Goal: Task Accomplishment & Management: Use online tool/utility

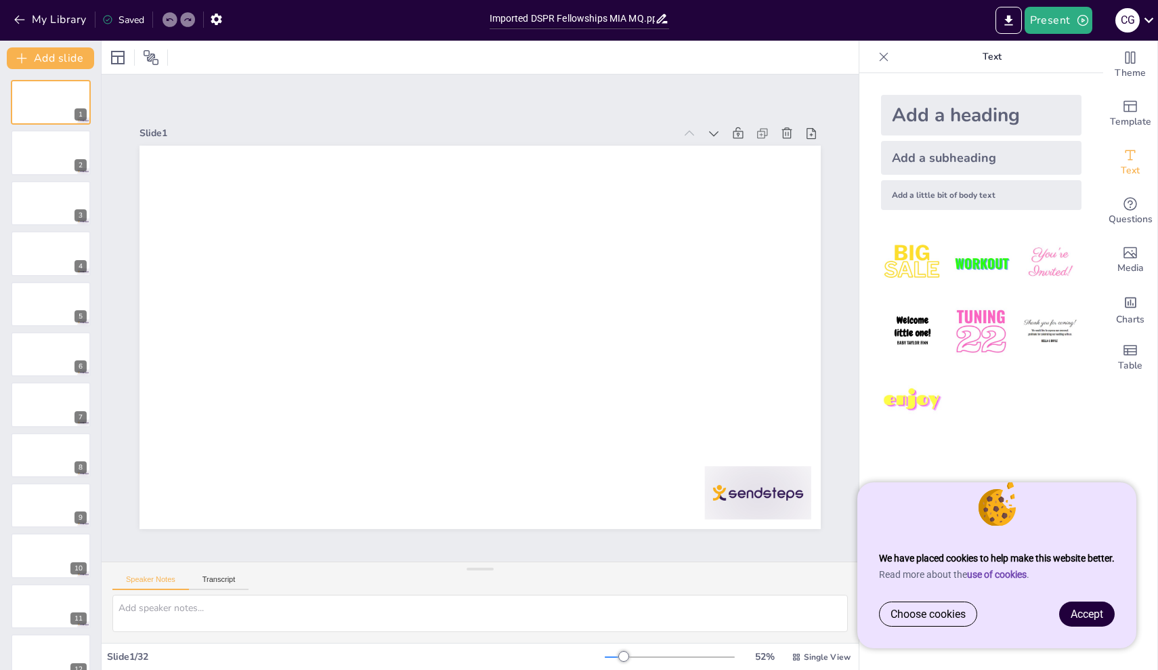
click at [1103, 621] on link "Accept" at bounding box center [1087, 614] width 54 height 24
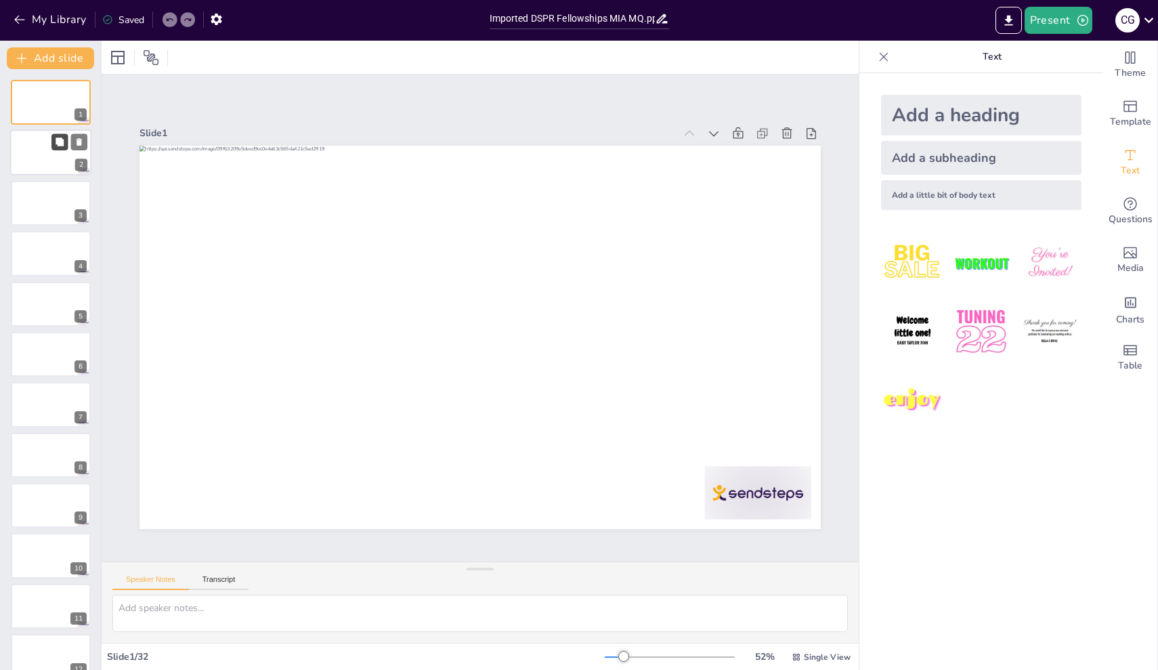
click at [54, 148] on button at bounding box center [59, 142] width 16 height 16
click at [35, 170] on div at bounding box center [50, 153] width 81 height 46
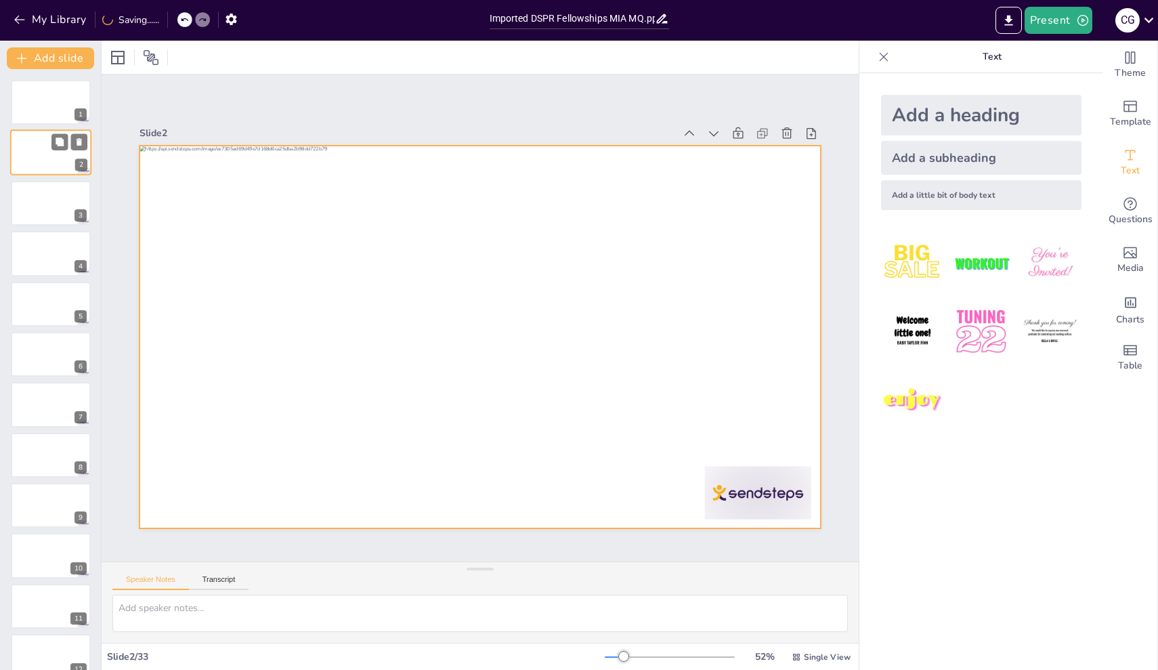
click at [37, 153] on div at bounding box center [50, 153] width 81 height 46
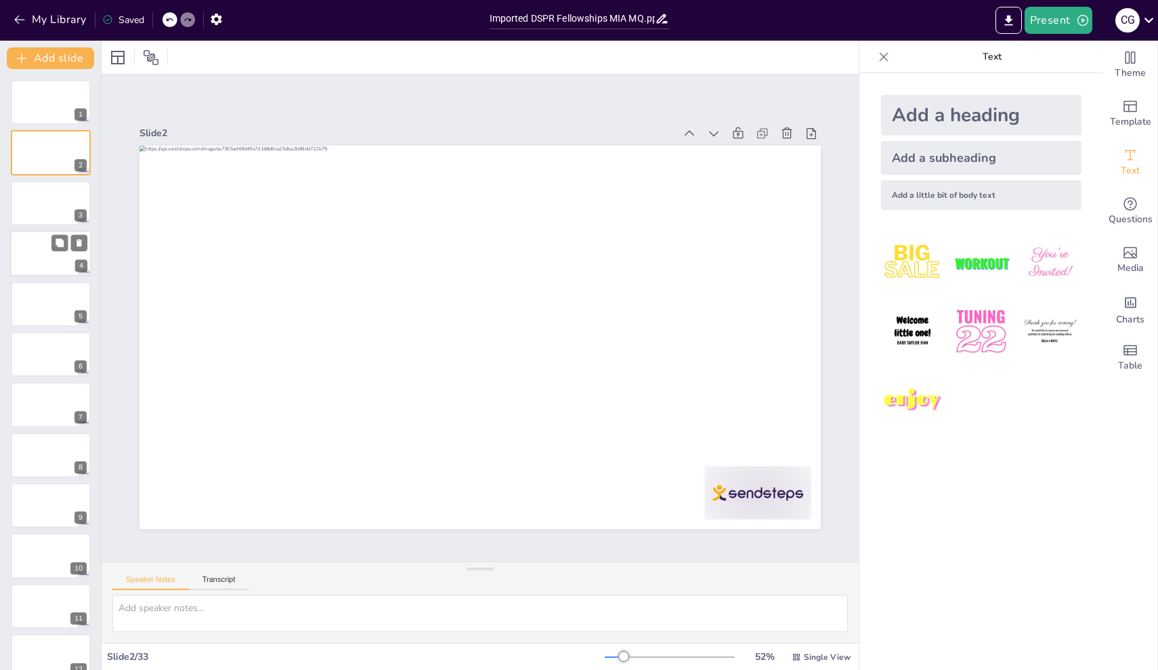
click at [36, 249] on div at bounding box center [50, 253] width 81 height 46
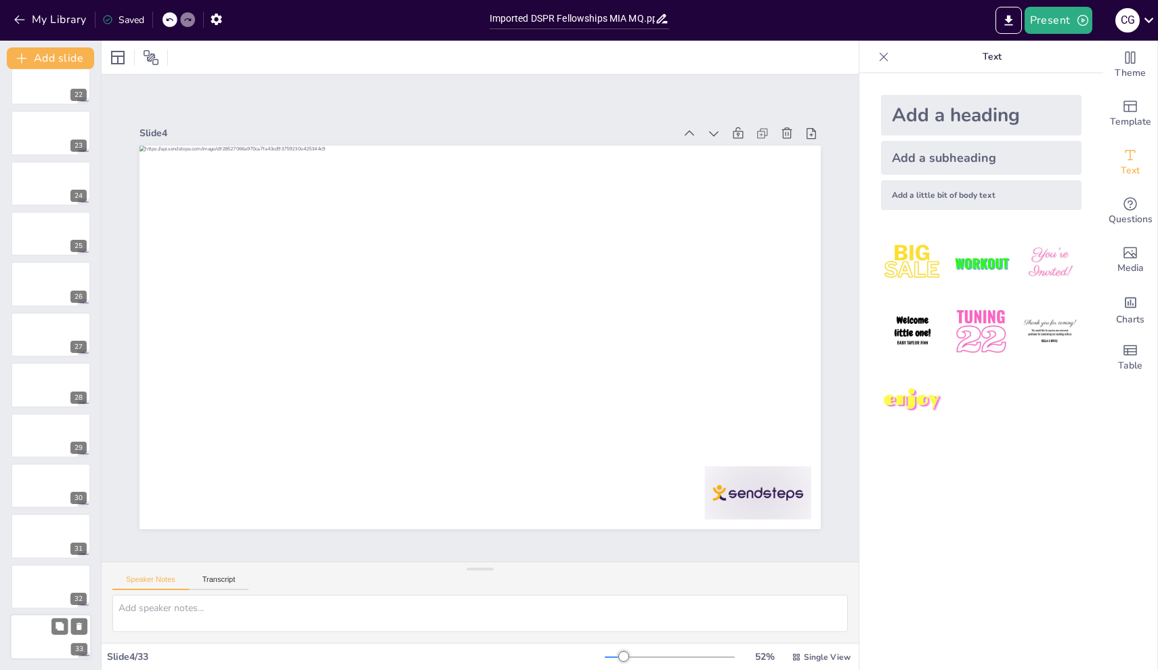
click at [39, 644] on div at bounding box center [50, 637] width 81 height 46
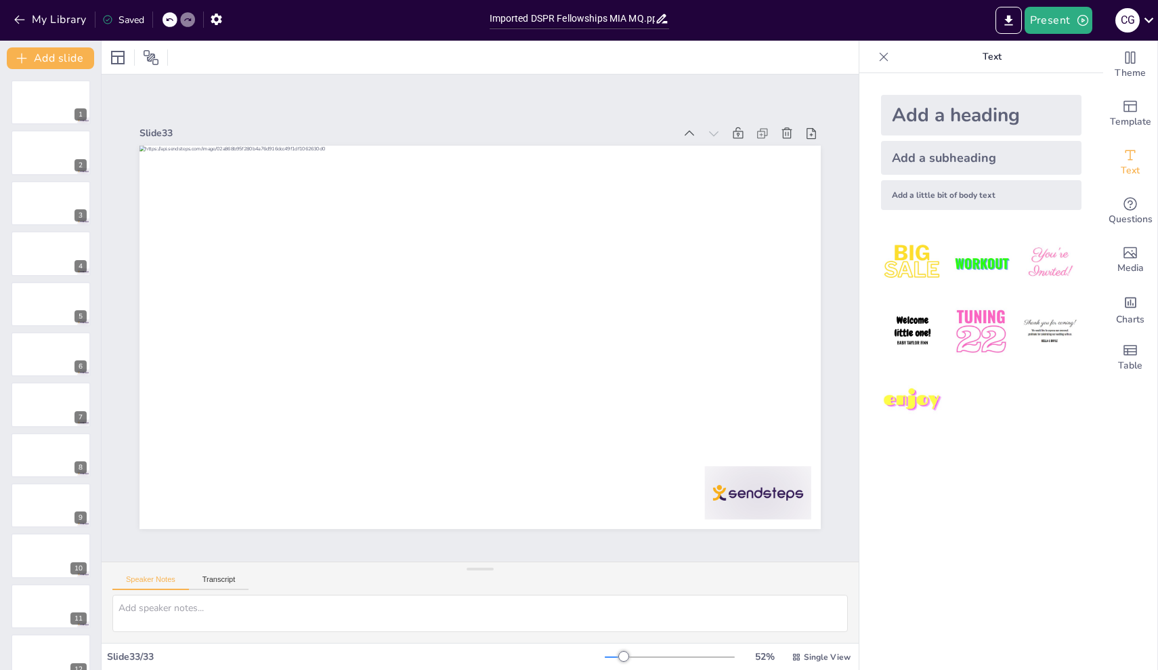
scroll to position [0, 0]
click at [1131, 115] on span "Template" at bounding box center [1130, 121] width 41 height 15
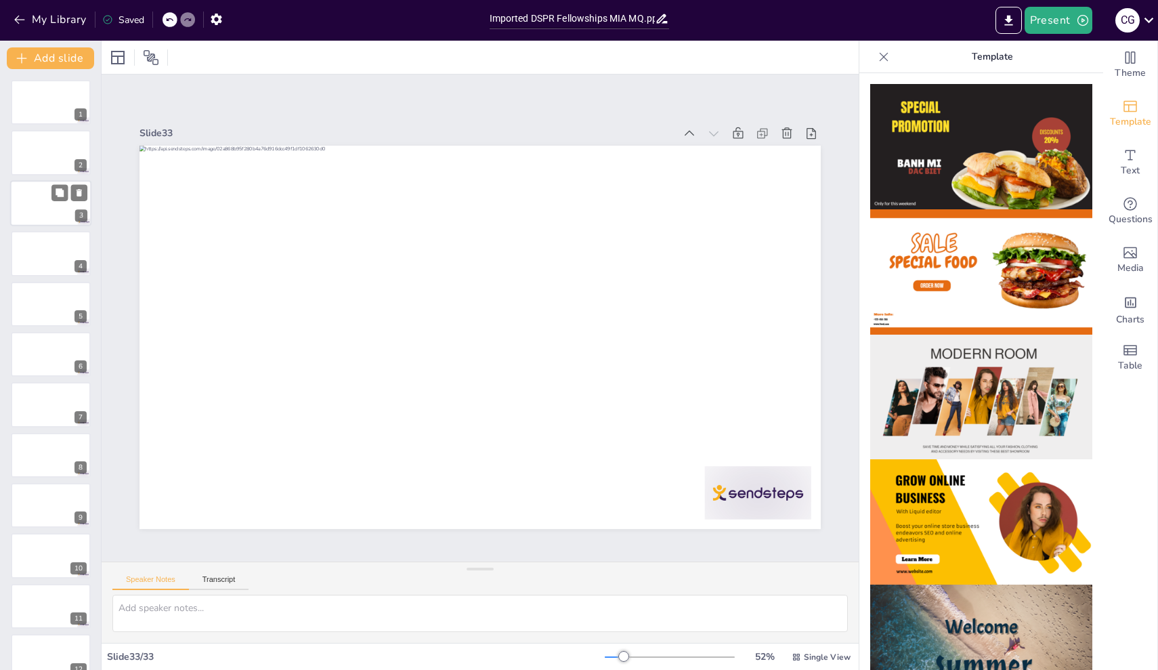
click at [60, 202] on div at bounding box center [50, 203] width 81 height 46
click at [60, 88] on icon at bounding box center [60, 91] width 8 height 8
click at [794, 656] on icon at bounding box center [796, 656] width 9 height 9
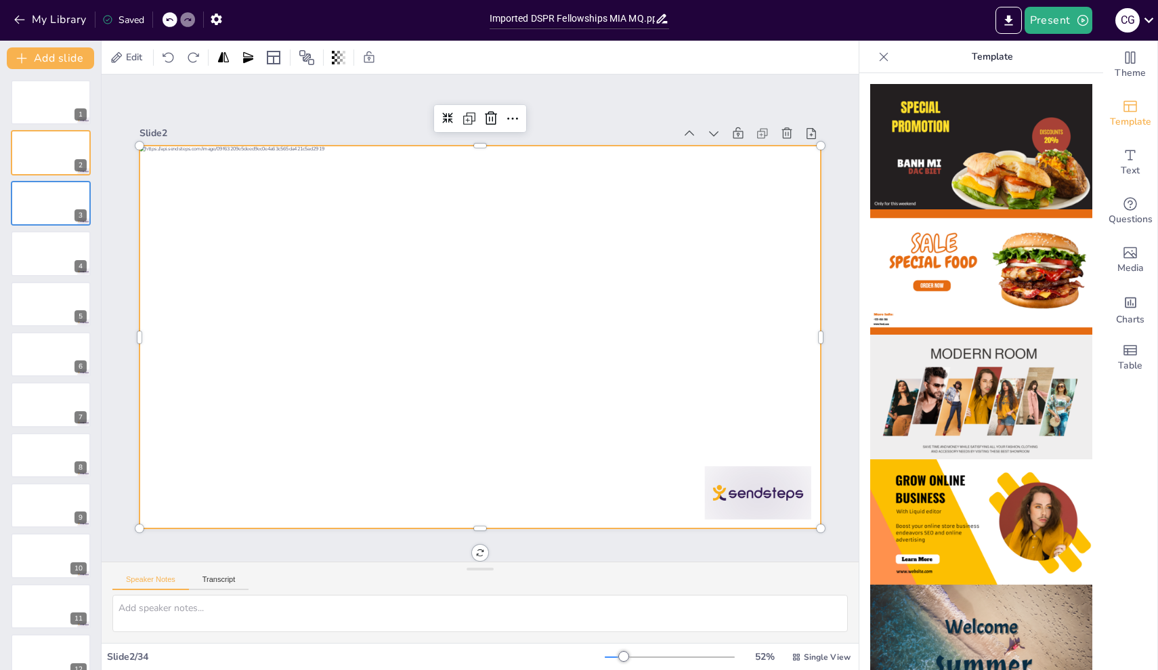
click at [715, 325] on div at bounding box center [481, 337] width 682 height 383
click at [37, 94] on div at bounding box center [50, 102] width 81 height 46
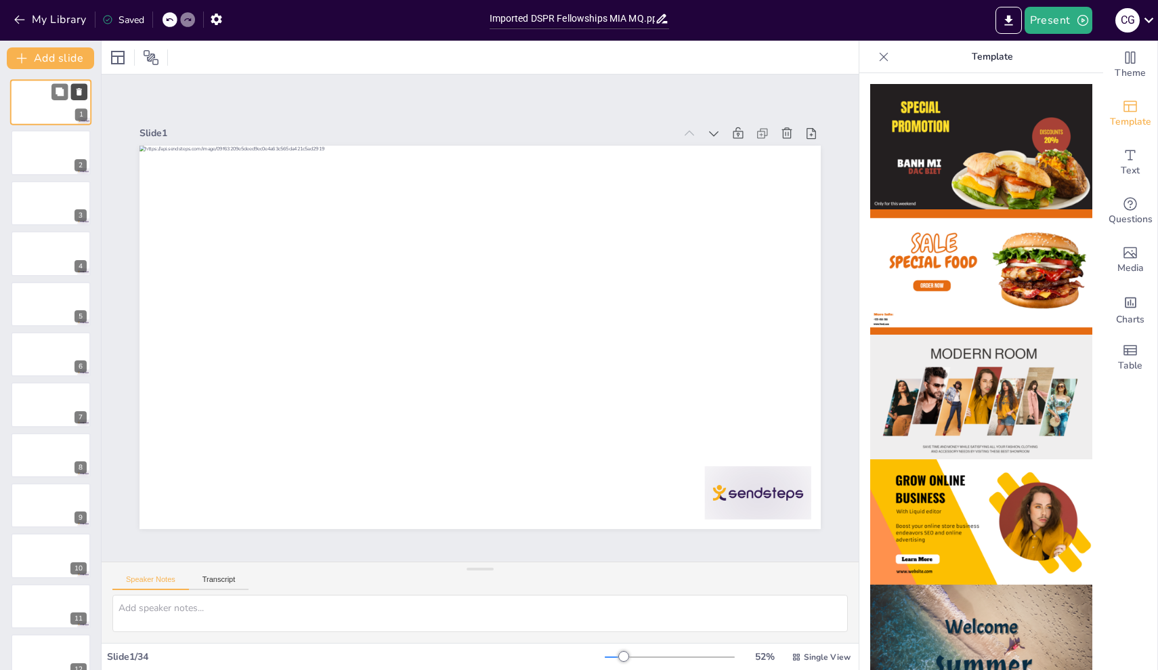
click at [79, 87] on icon at bounding box center [79, 91] width 9 height 9
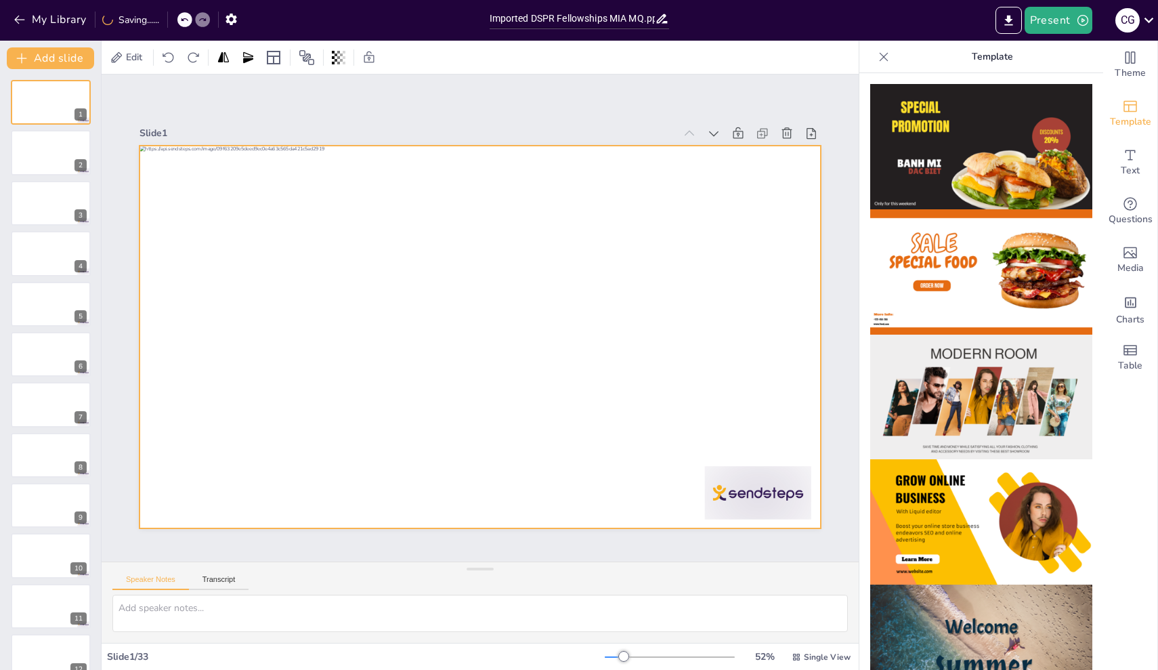
click at [384, 461] on div at bounding box center [481, 337] width 682 height 383
click at [35, 152] on div at bounding box center [50, 153] width 81 height 46
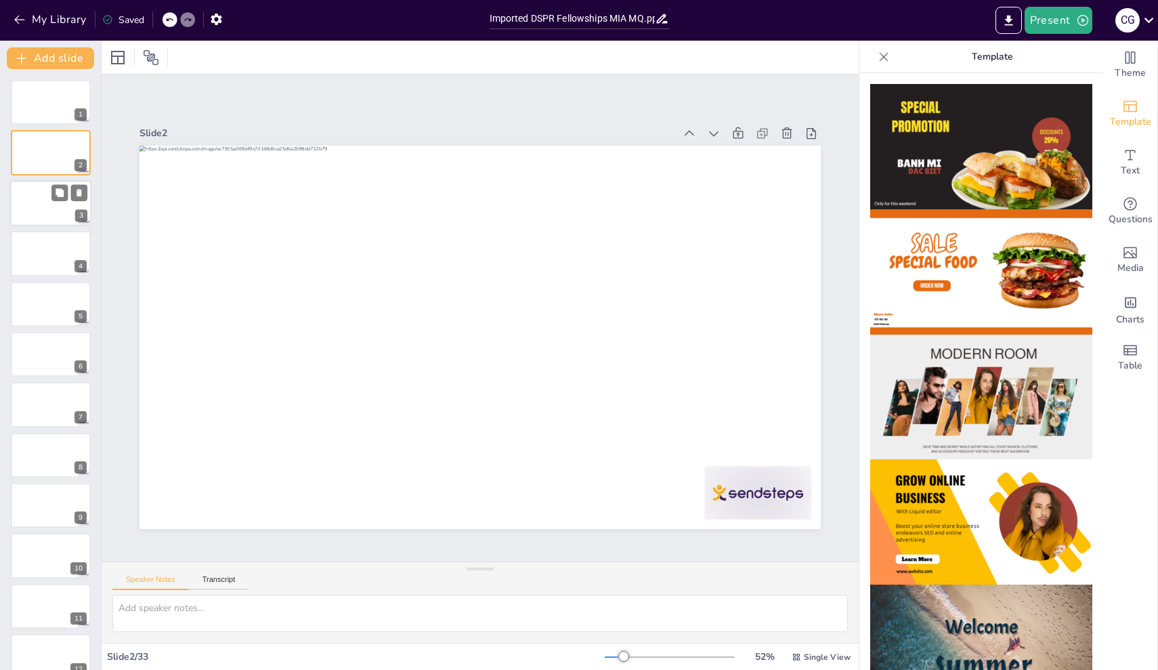
click at [45, 207] on div at bounding box center [50, 203] width 81 height 46
click at [39, 209] on div at bounding box center [50, 203] width 81 height 46
click at [41, 155] on div at bounding box center [50, 153] width 81 height 46
click at [82, 141] on icon at bounding box center [79, 142] width 9 height 9
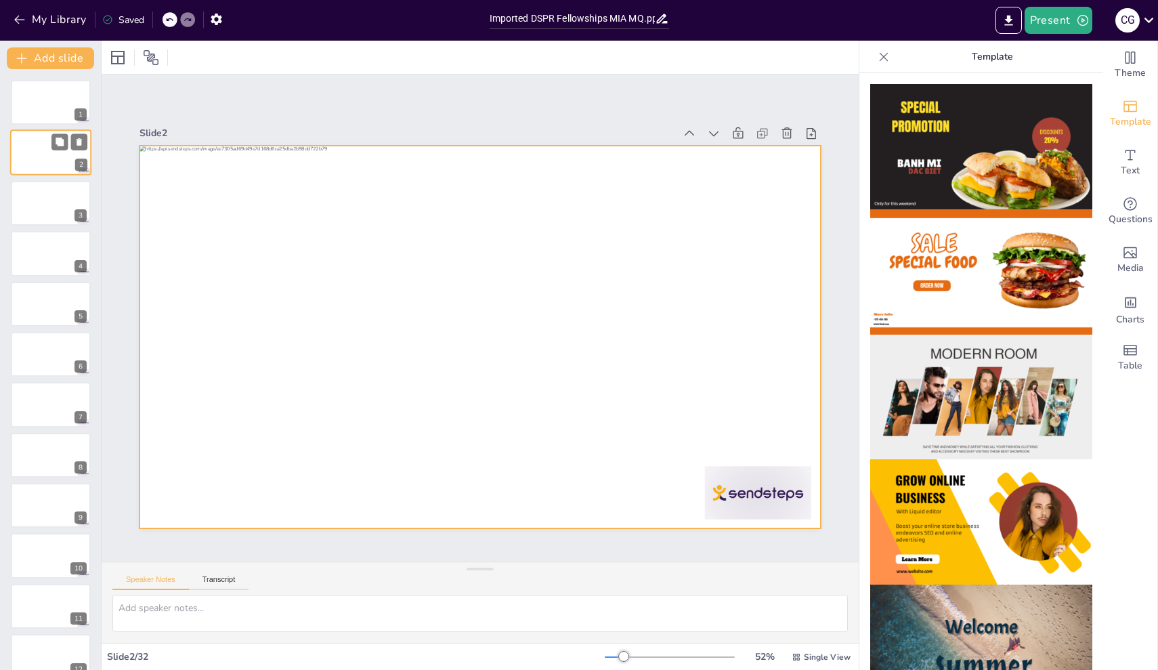
click at [51, 154] on div at bounding box center [50, 153] width 81 height 46
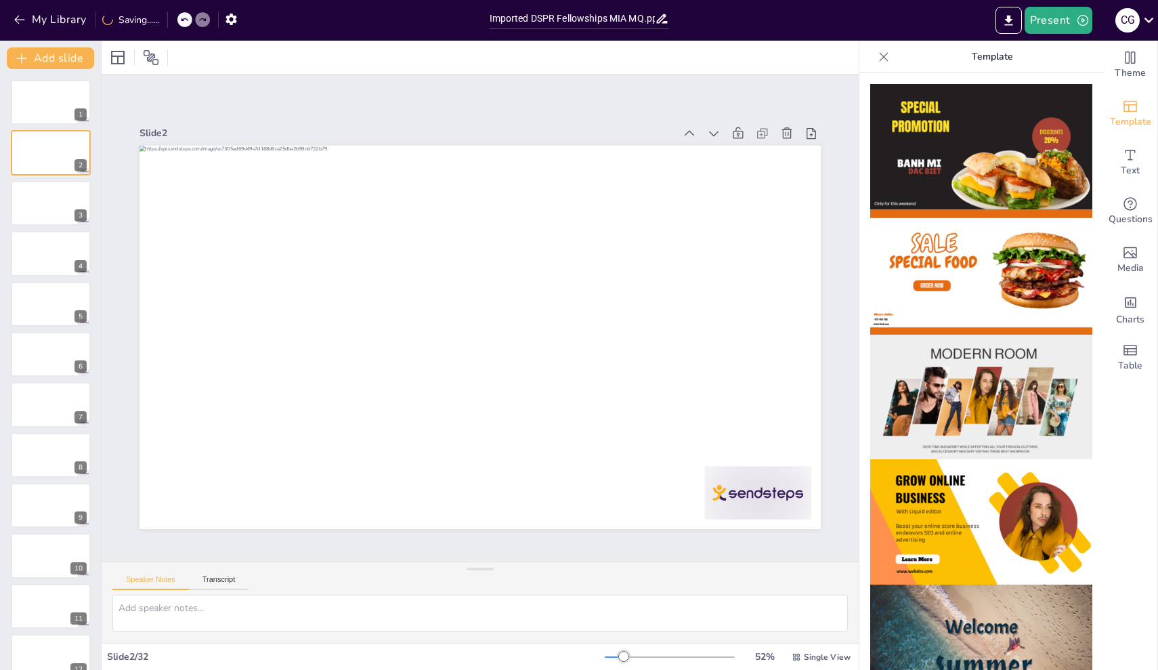
click at [522, 417] on div at bounding box center [478, 336] width 718 height 453
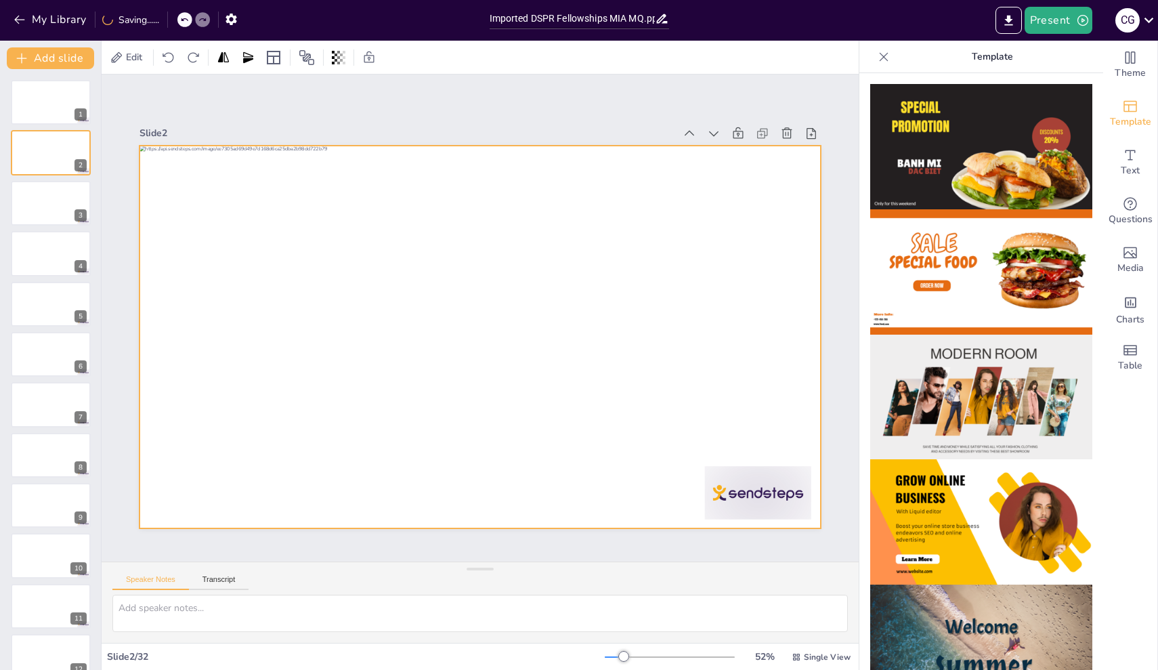
click at [461, 394] on div at bounding box center [478, 336] width 718 height 453
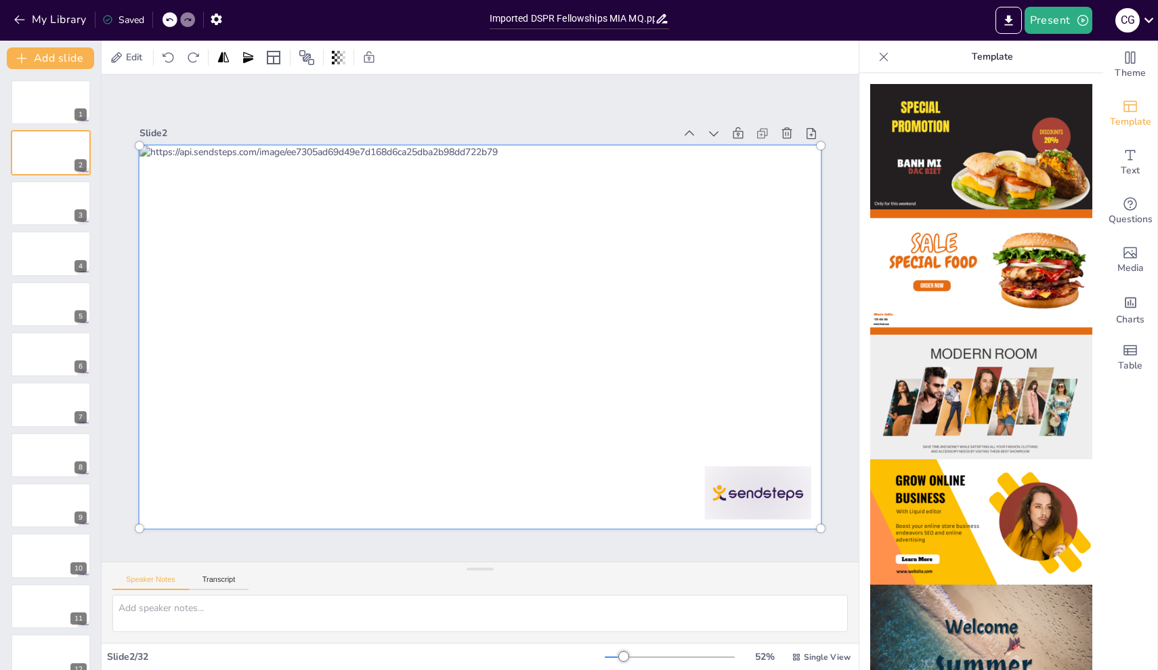
click at [497, 413] on div at bounding box center [480, 338] width 698 height 400
click at [497, 413] on div at bounding box center [478, 337] width 736 height 470
click at [45, 515] on div at bounding box center [50, 505] width 81 height 46
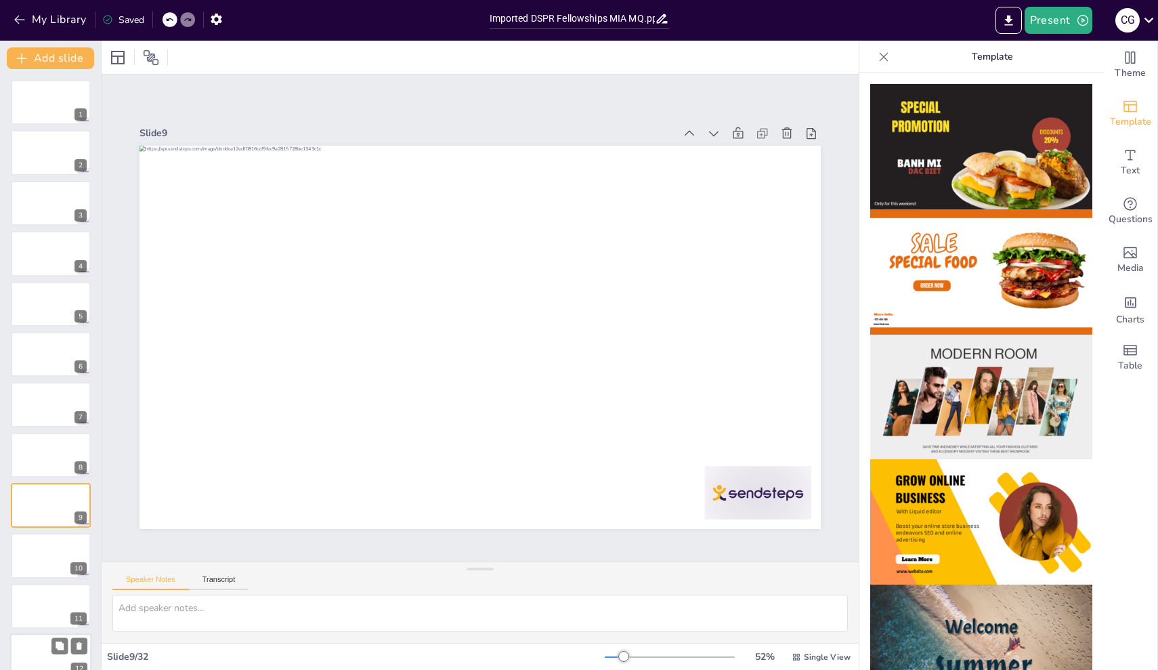
scroll to position [135, 0]
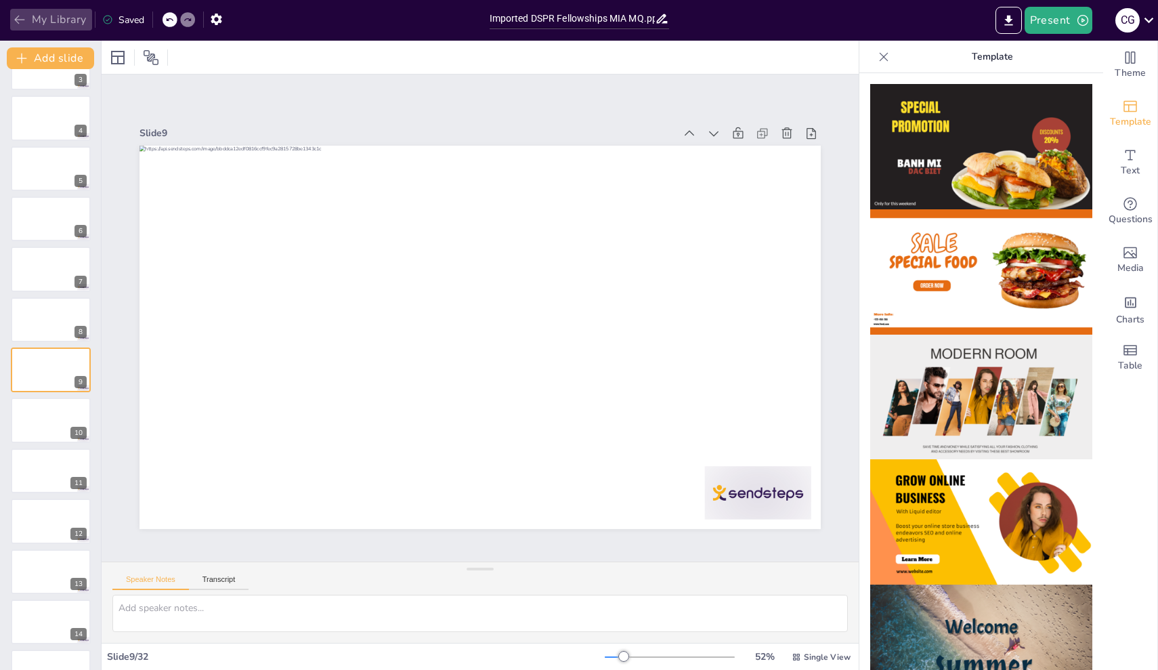
click at [22, 15] on icon "button" at bounding box center [20, 20] width 14 height 14
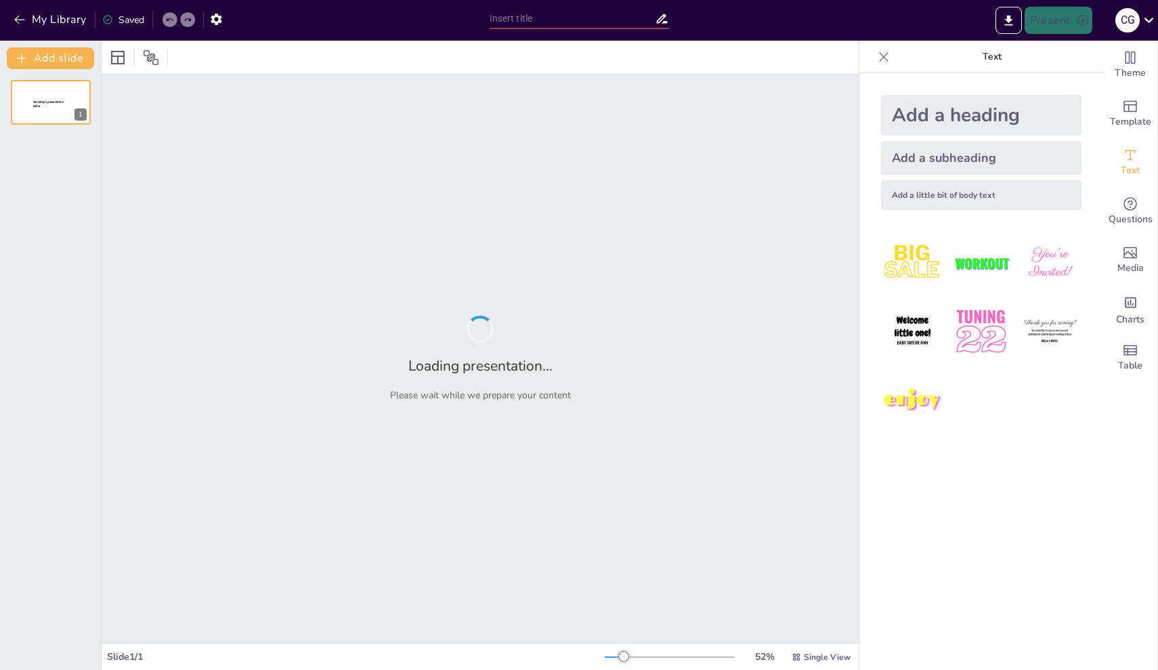
type input "Transformative Experiences: My Journey Through Two Fellowships in [GEOGRAPHIC_D…"
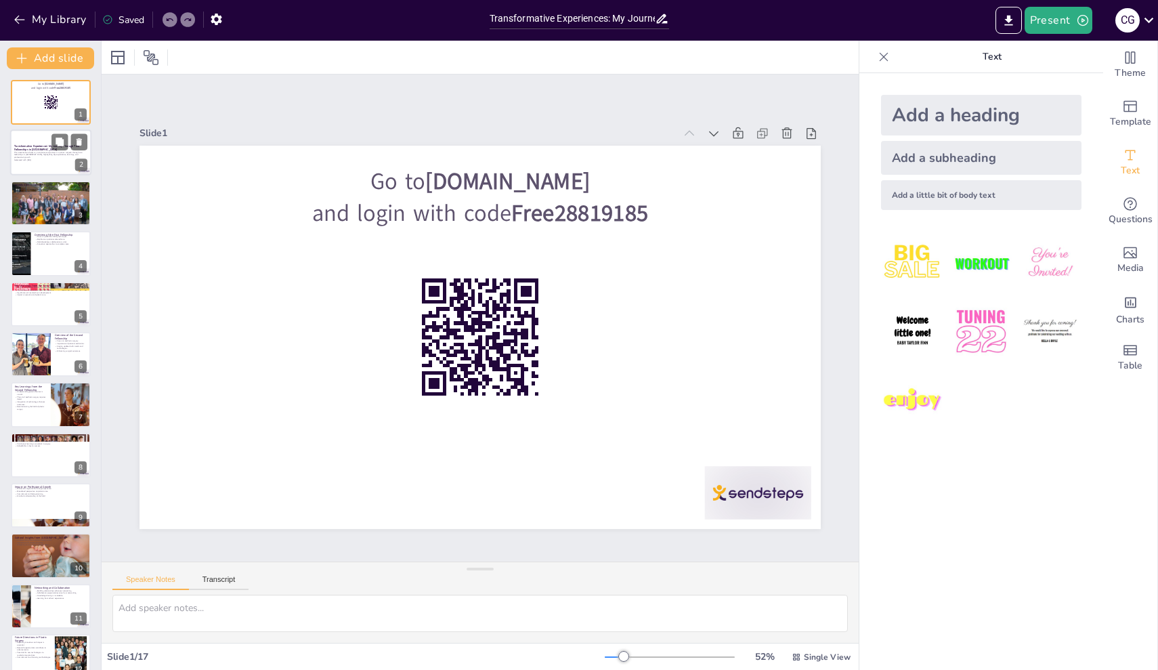
click at [41, 159] on p "Generated with [URL]" at bounding box center [50, 160] width 73 height 3
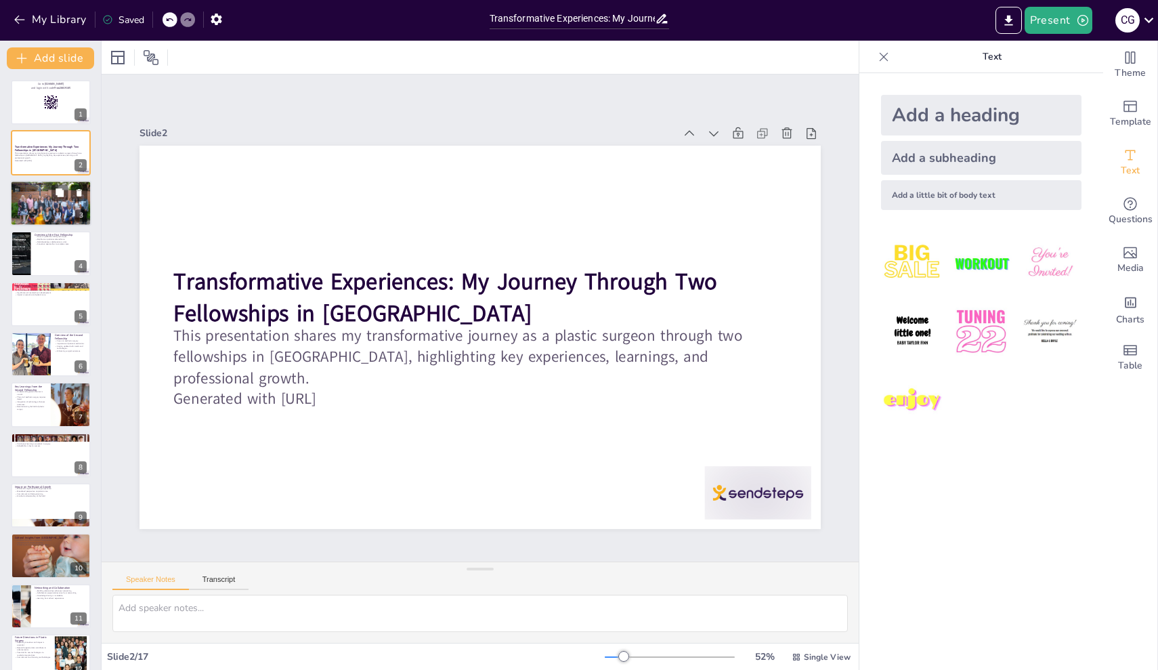
click at [29, 196] on div at bounding box center [50, 203] width 81 height 54
checkbox input "true"
type textarea "Fellowships are critical in advancing a surgeon's skills and knowledge base. Th…"
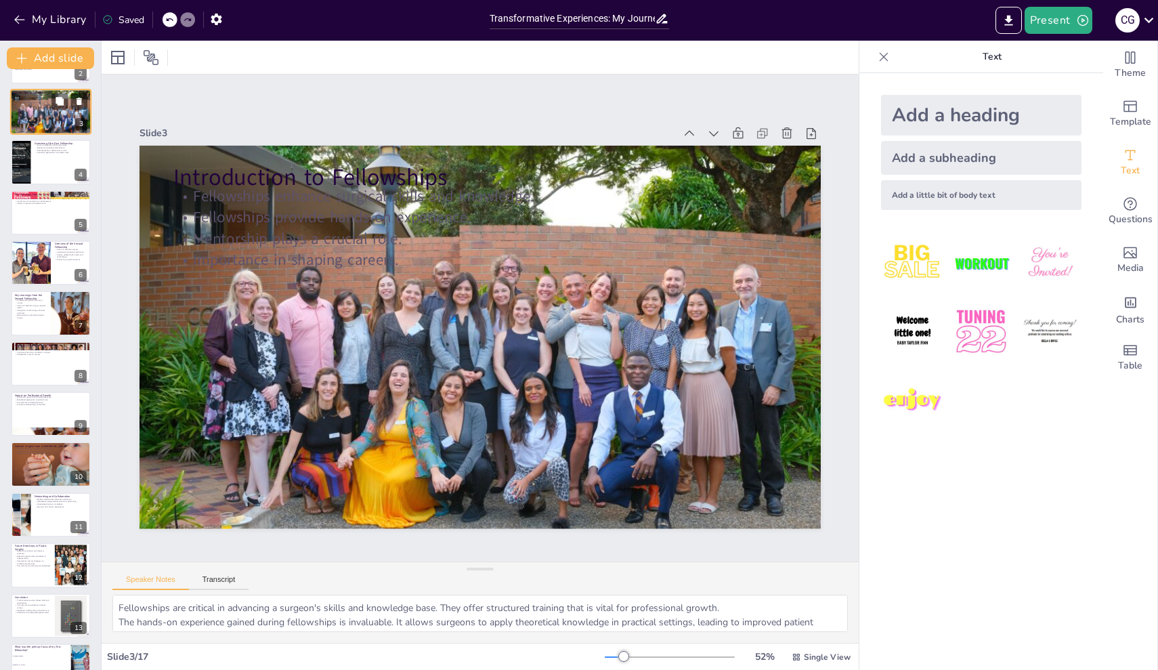
scroll to position [93, 0]
click at [36, 138] on div "Go to [DOMAIN_NAME] and login with code Free28819185 1 Transformative Experienc…" at bounding box center [50, 412] width 101 height 851
click at [51, 159] on div at bounding box center [50, 161] width 81 height 46
checkbox input "true"
type textarea "The focus on [MEDICAL_DATA] techniques provided me with specialized skills that…"
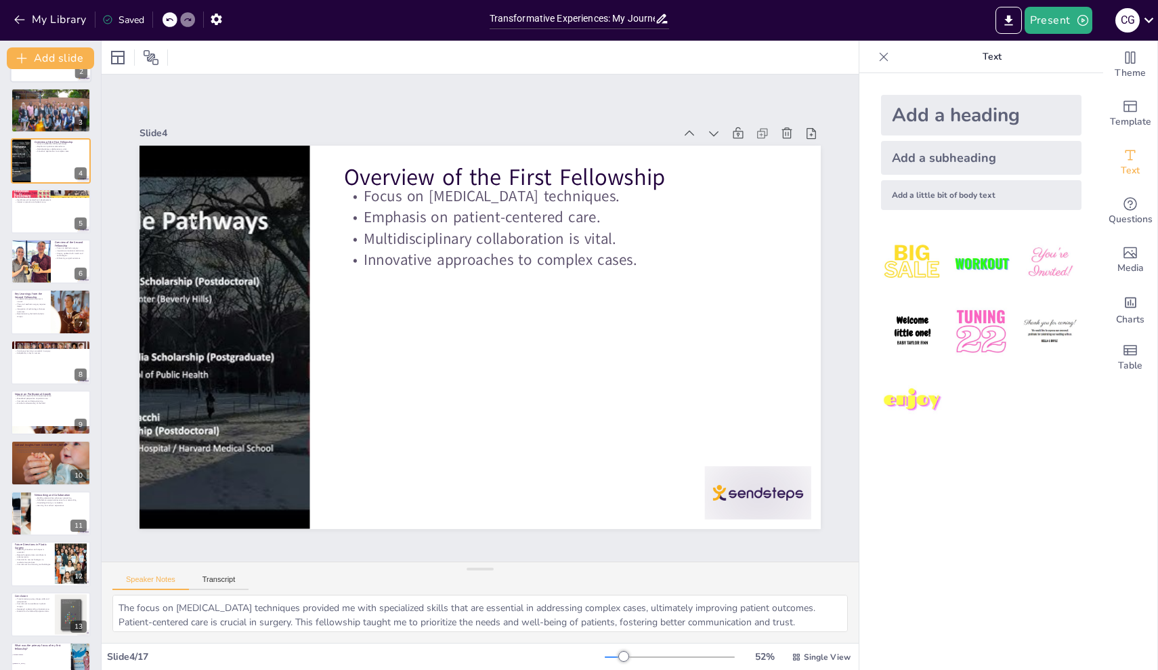
scroll to position [0, 0]
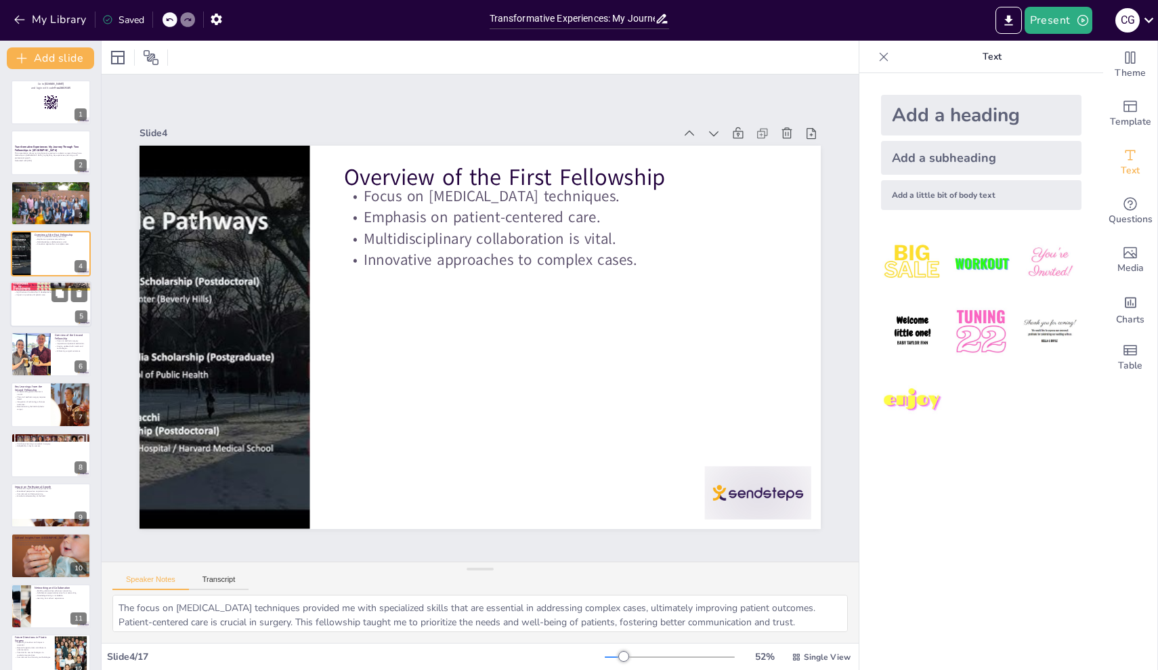
click at [39, 303] on div at bounding box center [50, 304] width 81 height 46
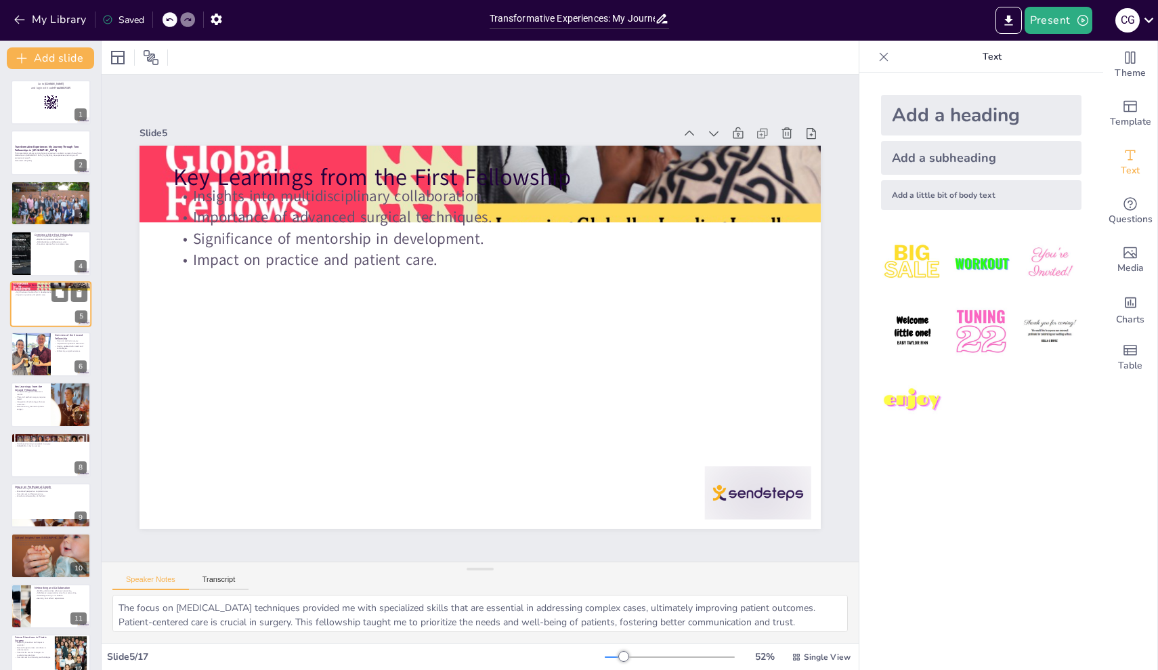
checkbox input "true"
type textarea "Understanding the value of multidisciplinary collaboration has been key to my d…"
click at [36, 355] on div at bounding box center [30, 354] width 41 height 54
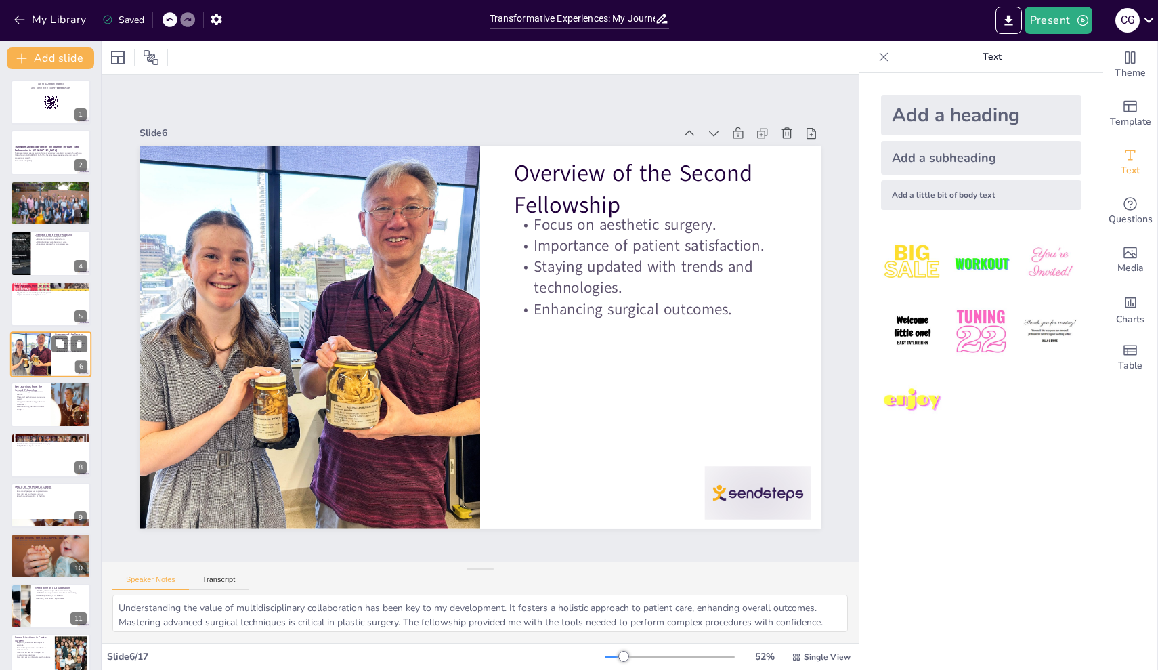
checkbox input "true"
type textarea "The focus on aesthetic surgery allowed me to develop specialized skills tailore…"
click at [35, 389] on p "Key Learnings from the Second Fellowship" at bounding box center [30, 388] width 33 height 7
checkbox input "true"
type textarea "Understanding patient desires is fundamental in aesthetic surgery. It allows su…"
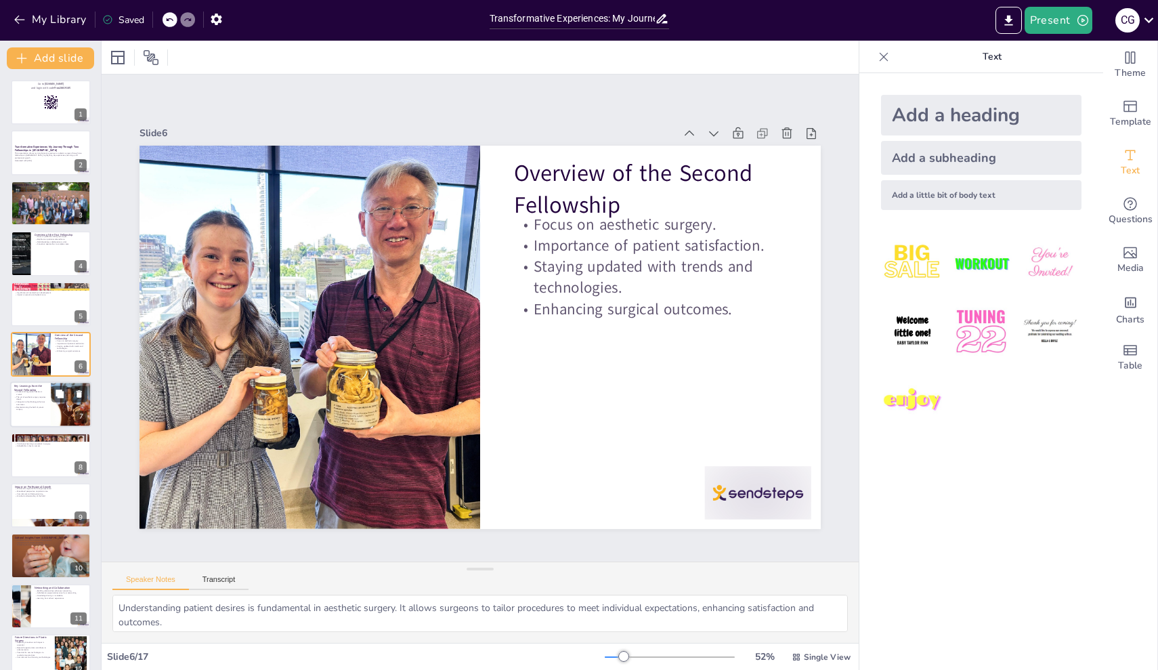
scroll to position [35, 0]
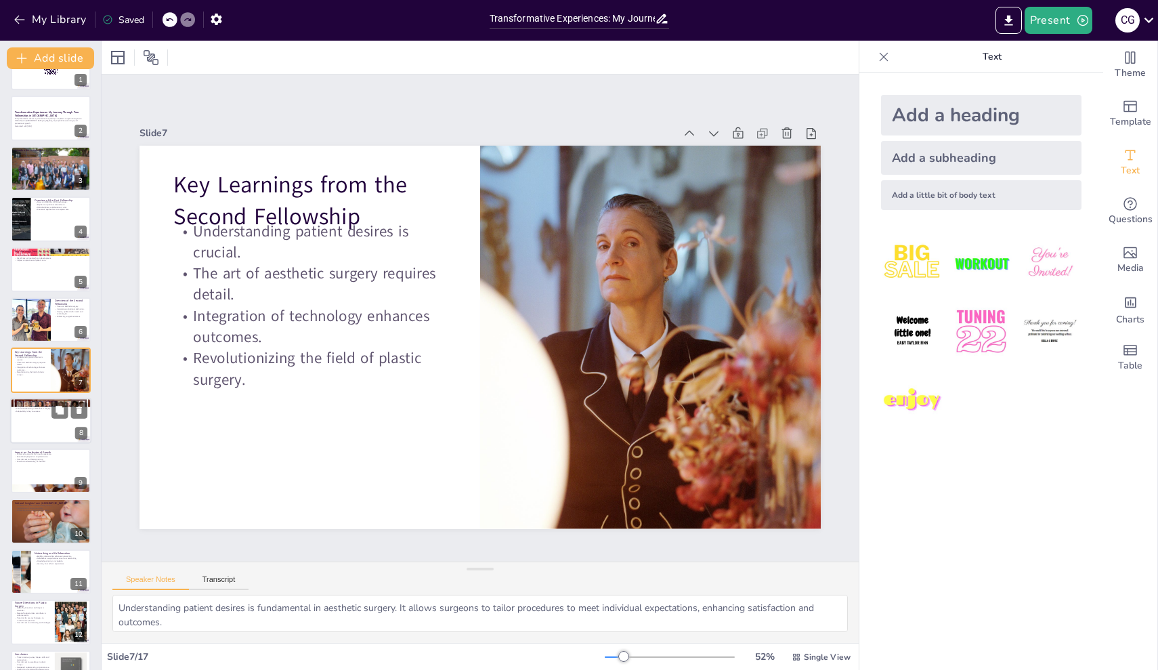
click at [36, 432] on div at bounding box center [50, 421] width 81 height 46
checkbox input "true"
type textarea "High-pressure environments in surgery require resilience and composure. Learnin…"
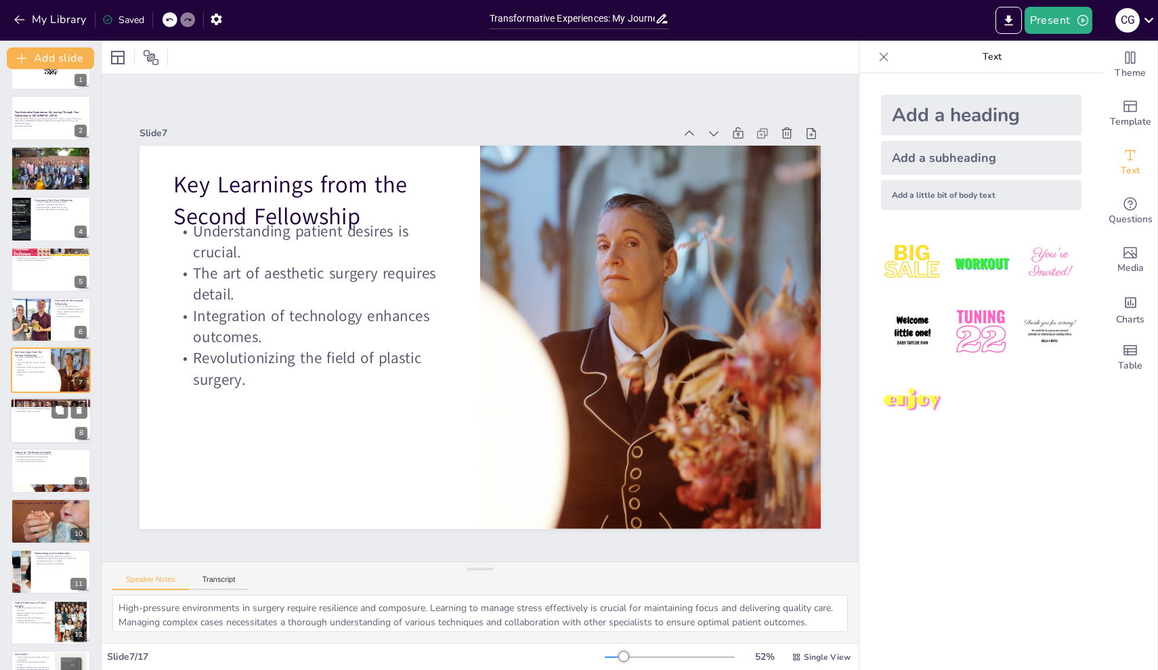
scroll to position [85, 0]
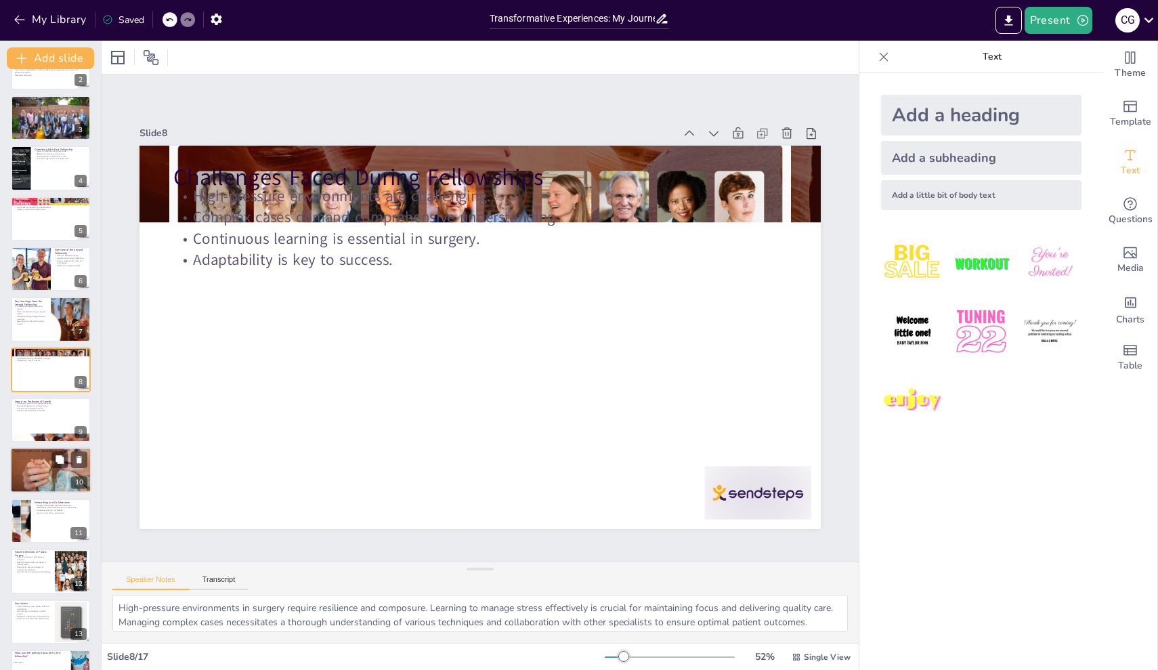
click at [37, 448] on div "Cultural Insights from [GEOGRAPHIC_DATA] Understanding diverse patient backgrou…" at bounding box center [50, 448] width 81 height 0
checkbox input "true"
type textarea "Understanding diverse patient backgrounds is crucial in providing effective car…"
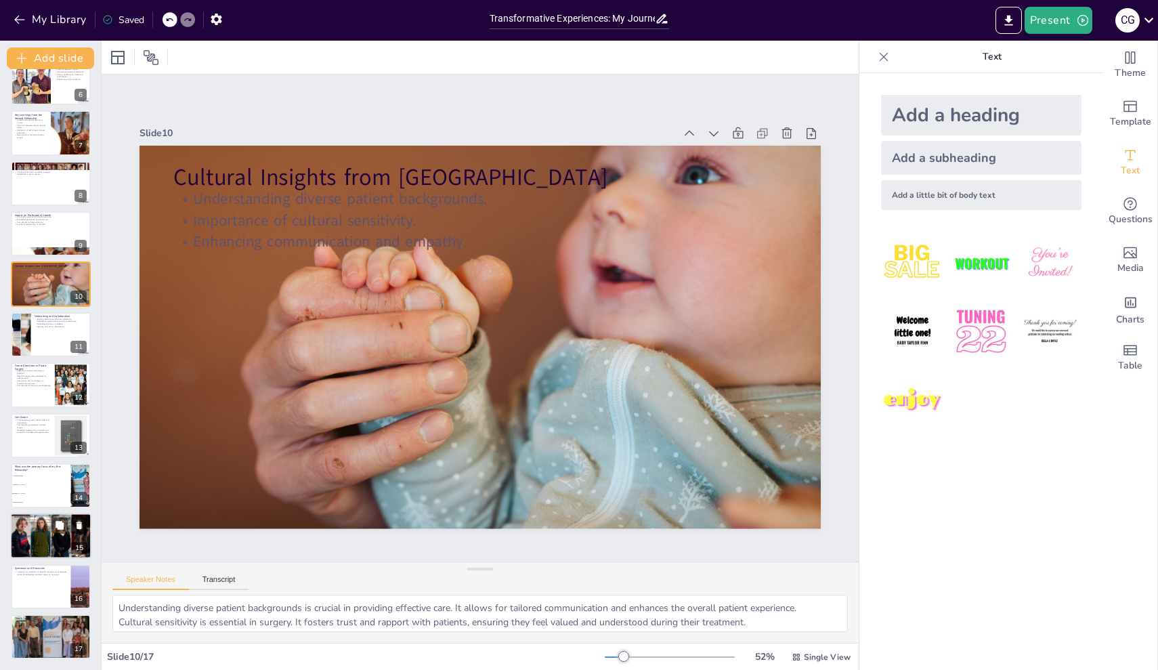
click at [46, 540] on div at bounding box center [50, 536] width 81 height 54
checkbox input "true"
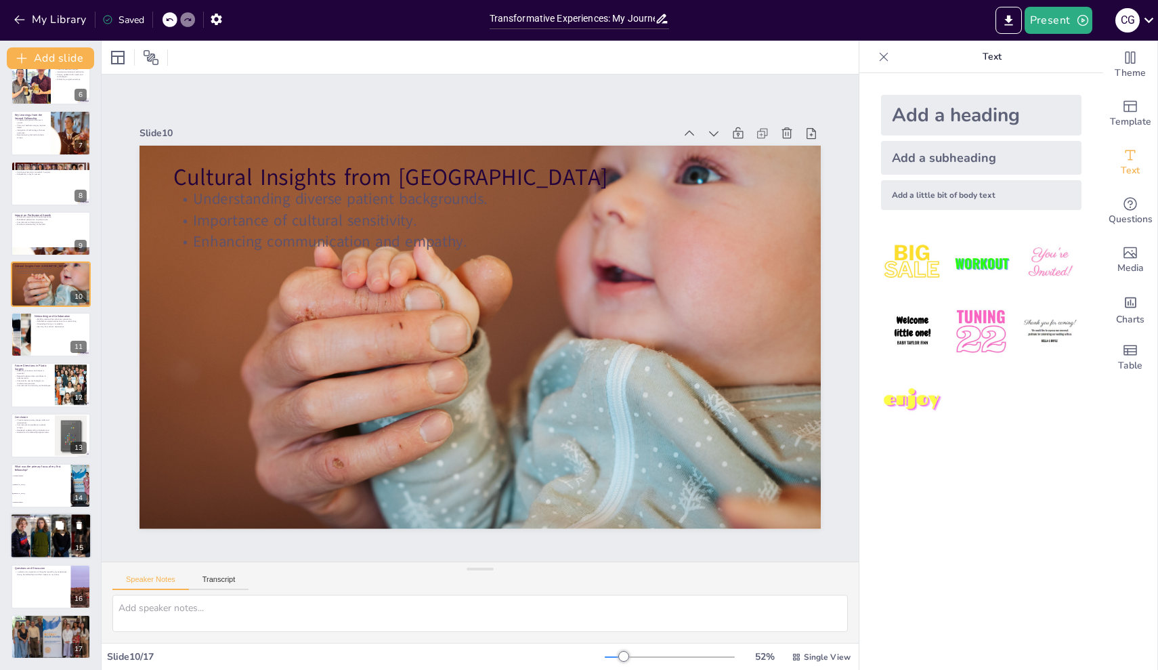
scroll to position [272, 0]
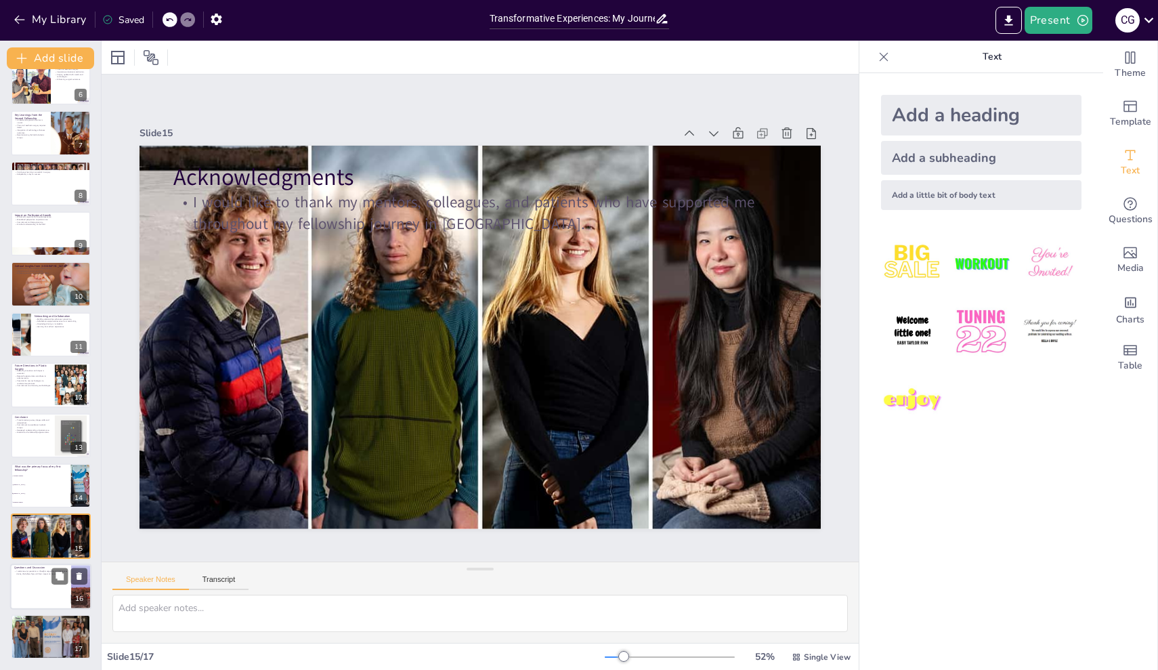
click at [44, 605] on div at bounding box center [50, 587] width 81 height 46
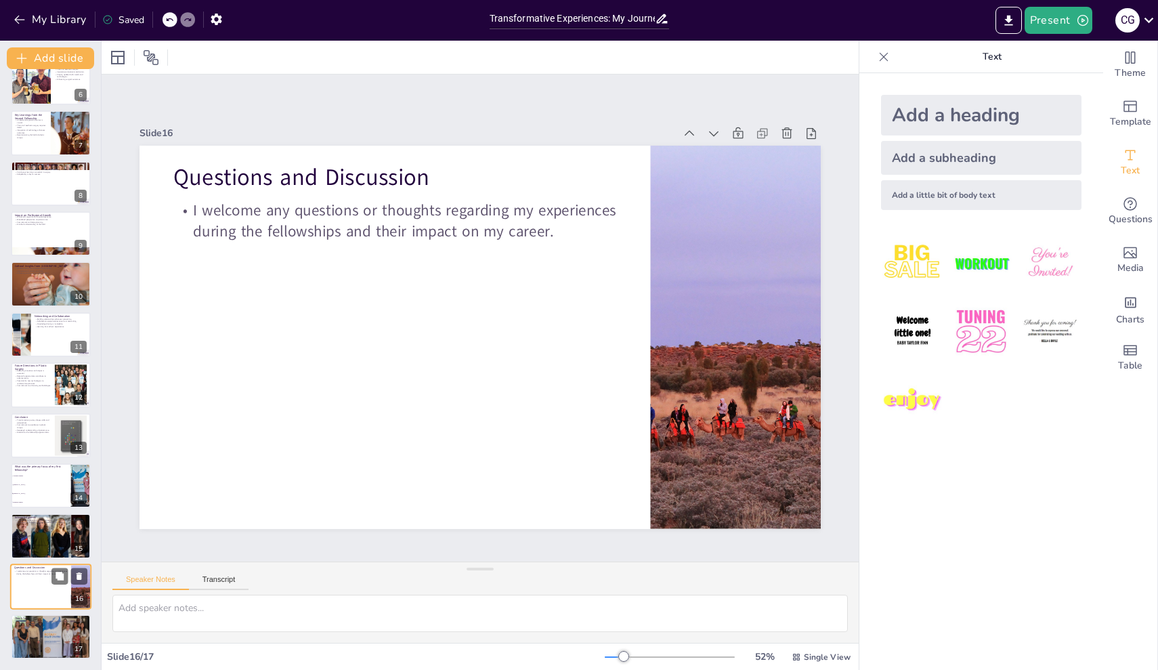
click at [44, 583] on div at bounding box center [50, 587] width 81 height 46
click at [39, 543] on div at bounding box center [50, 536] width 81 height 54
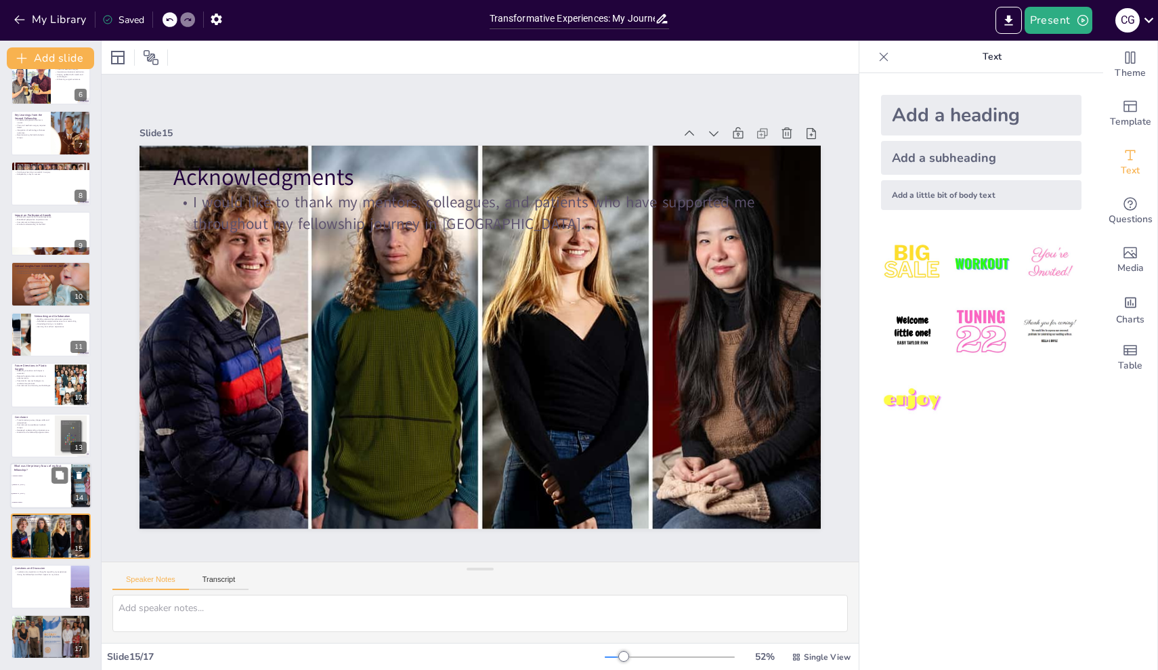
checkbox input "true"
click at [28, 483] on li "[MEDICAL_DATA]" at bounding box center [40, 484] width 61 height 9
checkbox input "true"
type textarea "The primary focus of my first fellowship was [MEDICAL_DATA], as mentioned in th…"
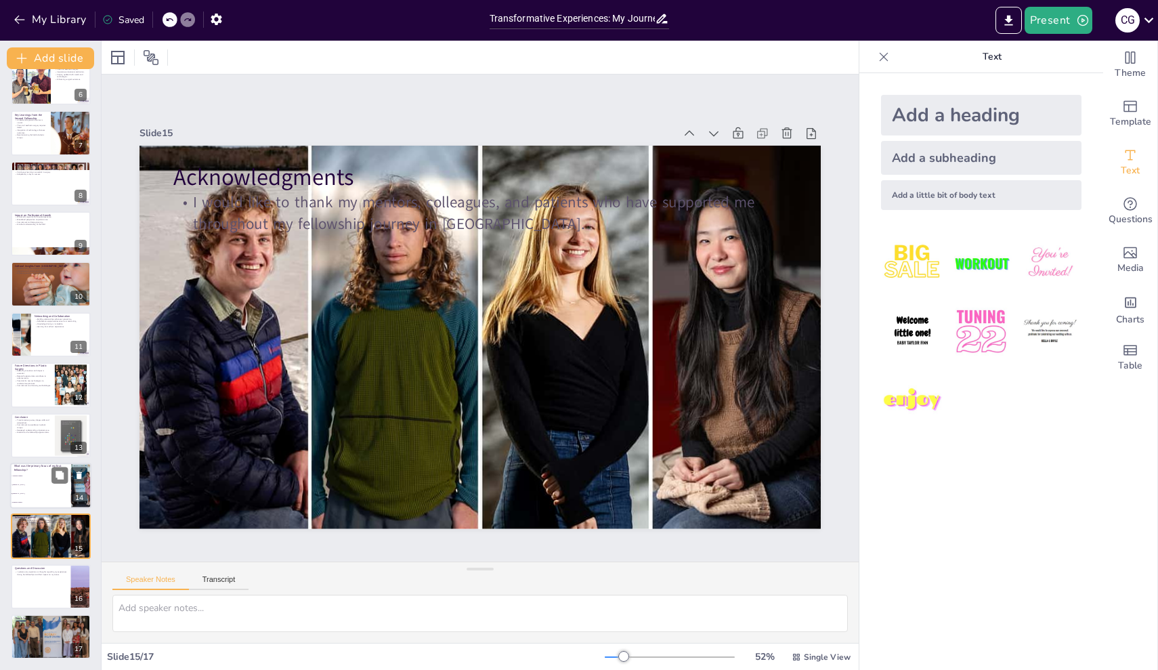
checkbox input "true"
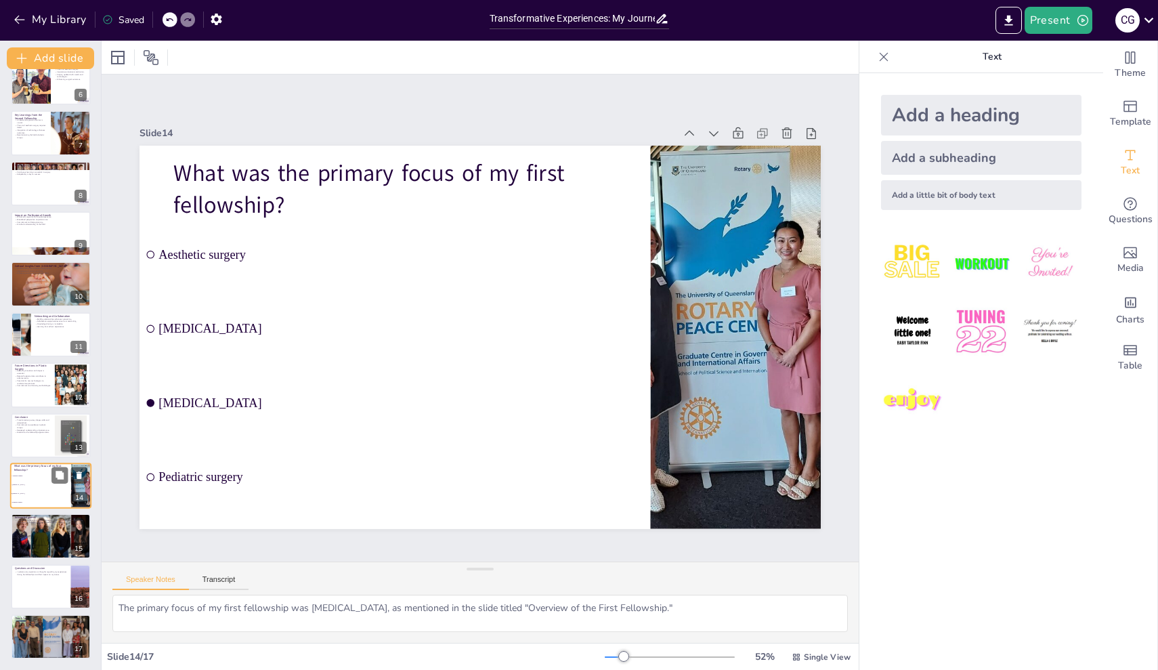
checkbox input "true"
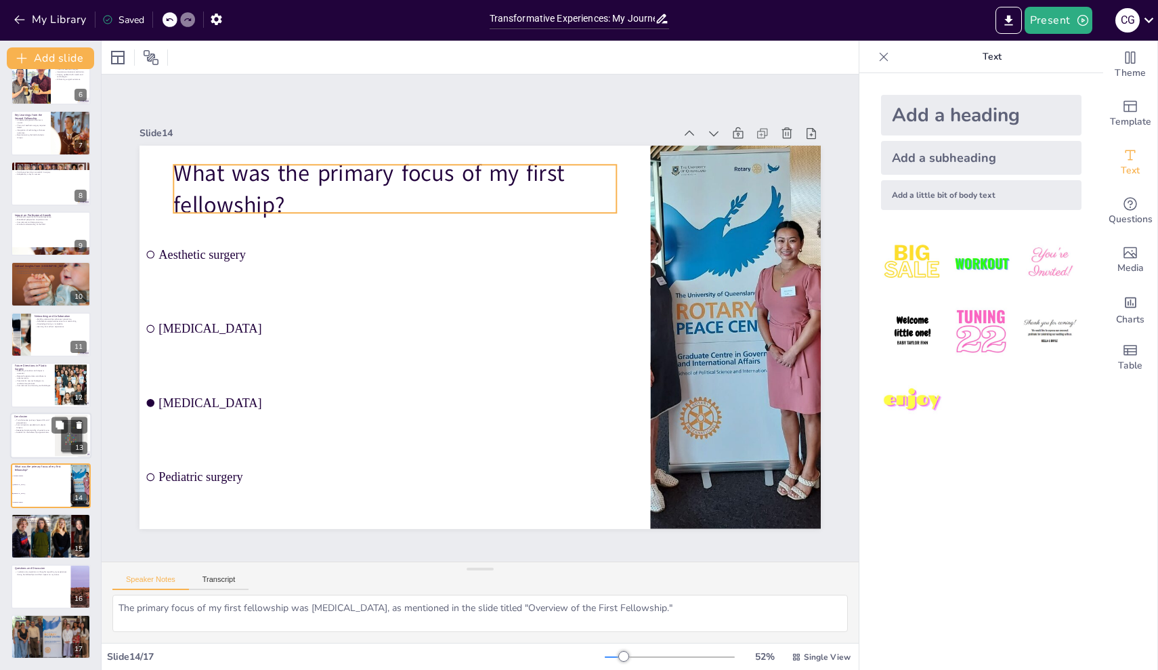
checkbox input "true"
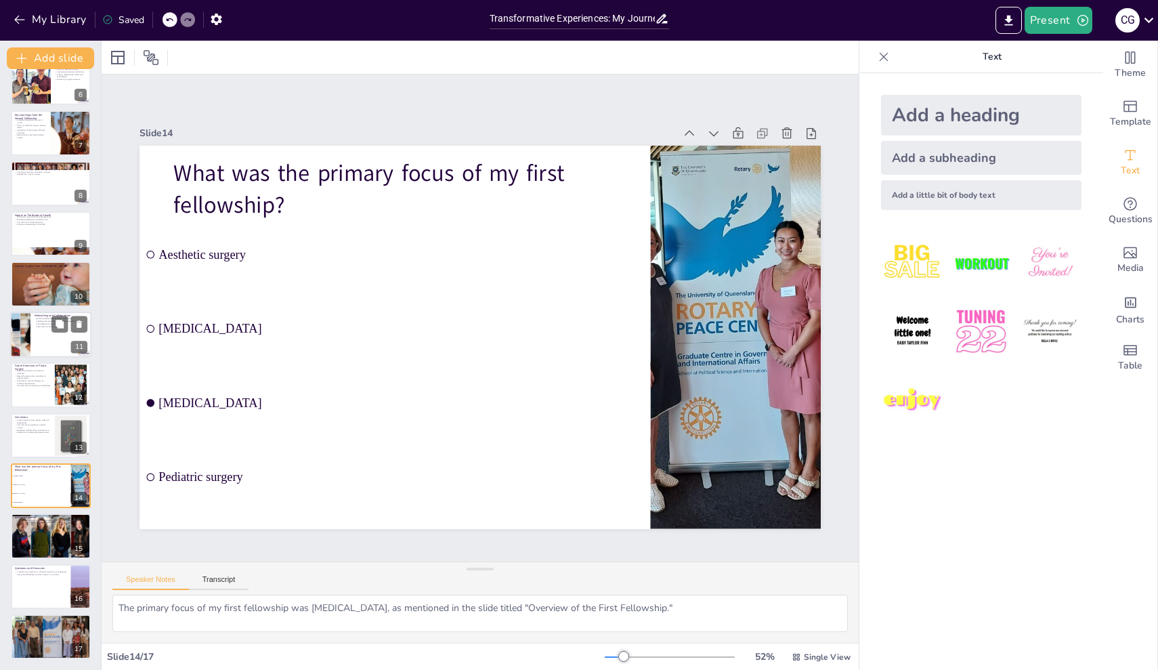
checkbox input "true"
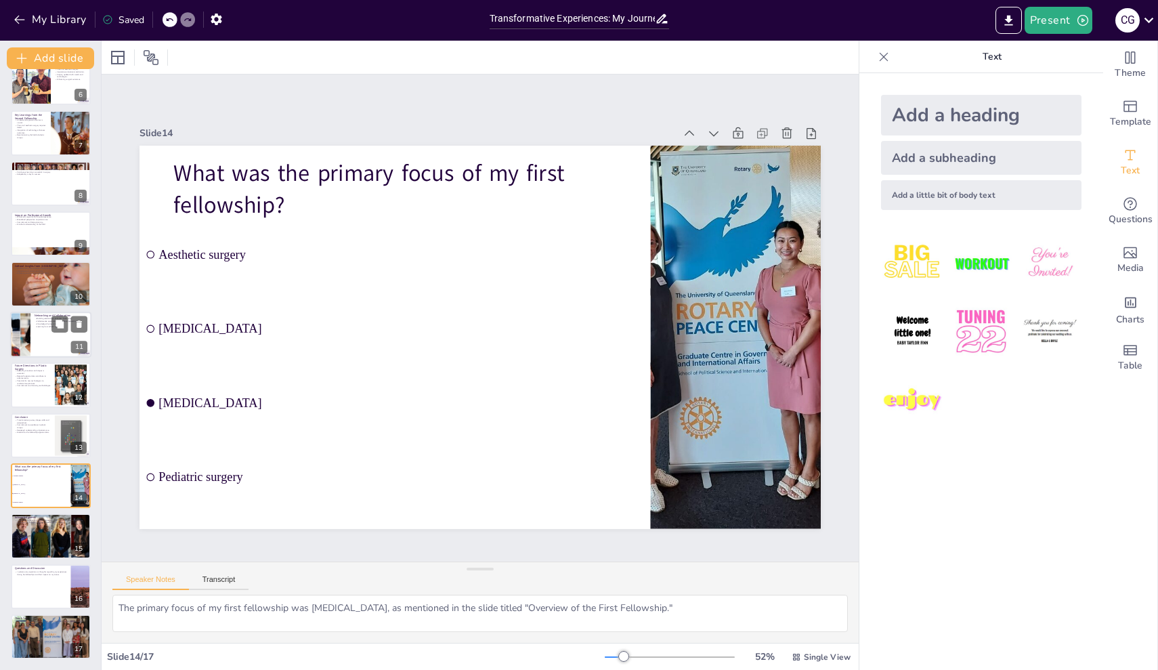
checkbox input "true"
click at [16, 22] on icon "button" at bounding box center [20, 20] width 14 height 14
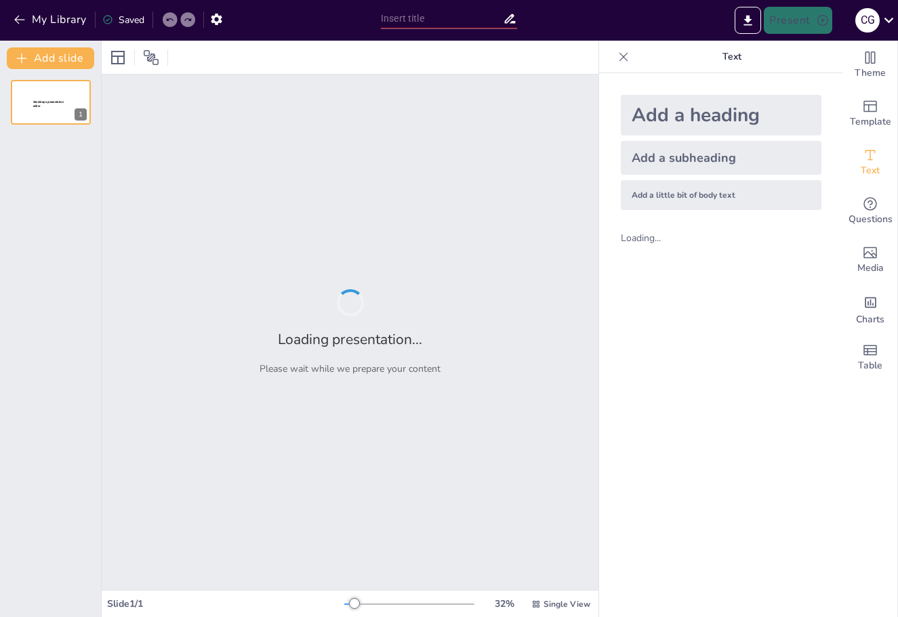
type input "Transformative Experiences: My Journey Through Two Fellowships in Australia"
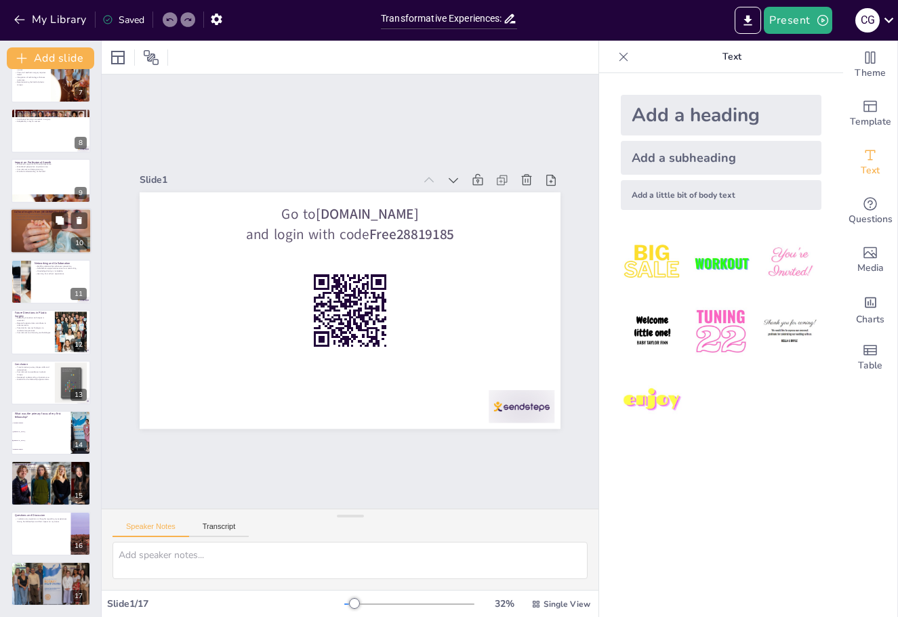
scroll to position [325, 0]
checkbox input "true"
click at [18, 22] on icon "button" at bounding box center [19, 20] width 10 height 9
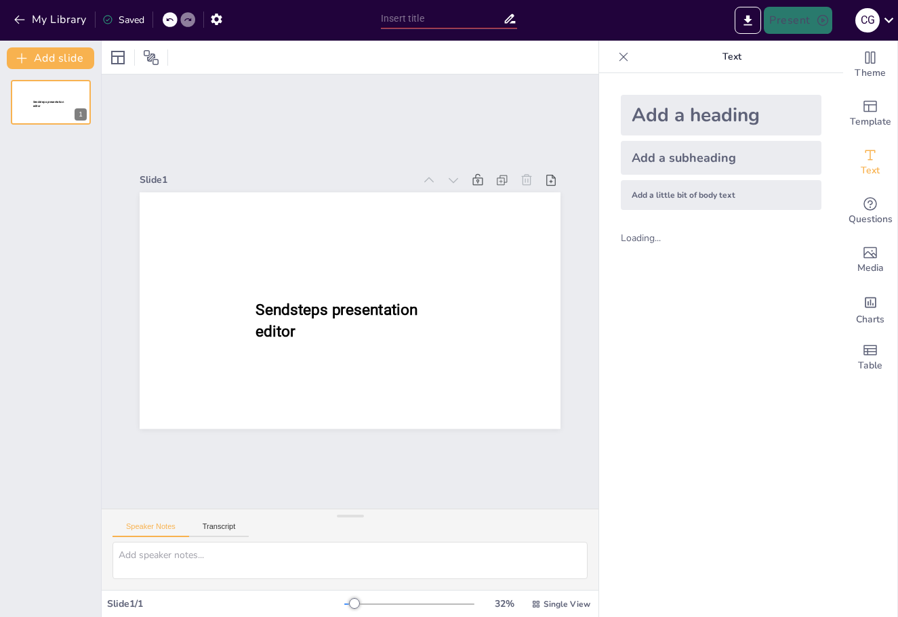
type input "Transformative Experiences: My Journey Through Two Fellowships in [GEOGRAPHIC_D…"
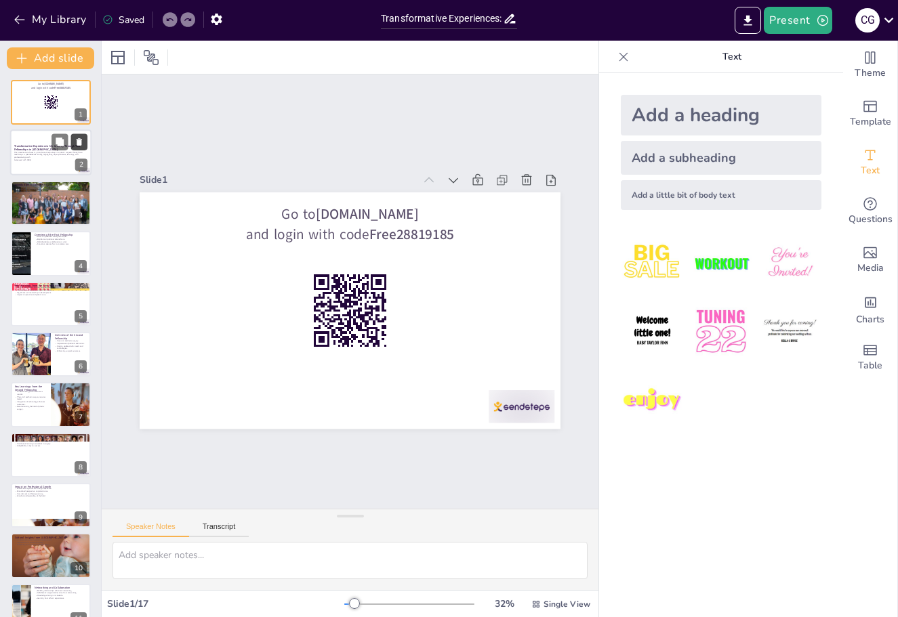
checkbox input "true"
click at [18, 15] on icon "button" at bounding box center [20, 20] width 14 height 14
